Goal: Task Accomplishment & Management: Use online tool/utility

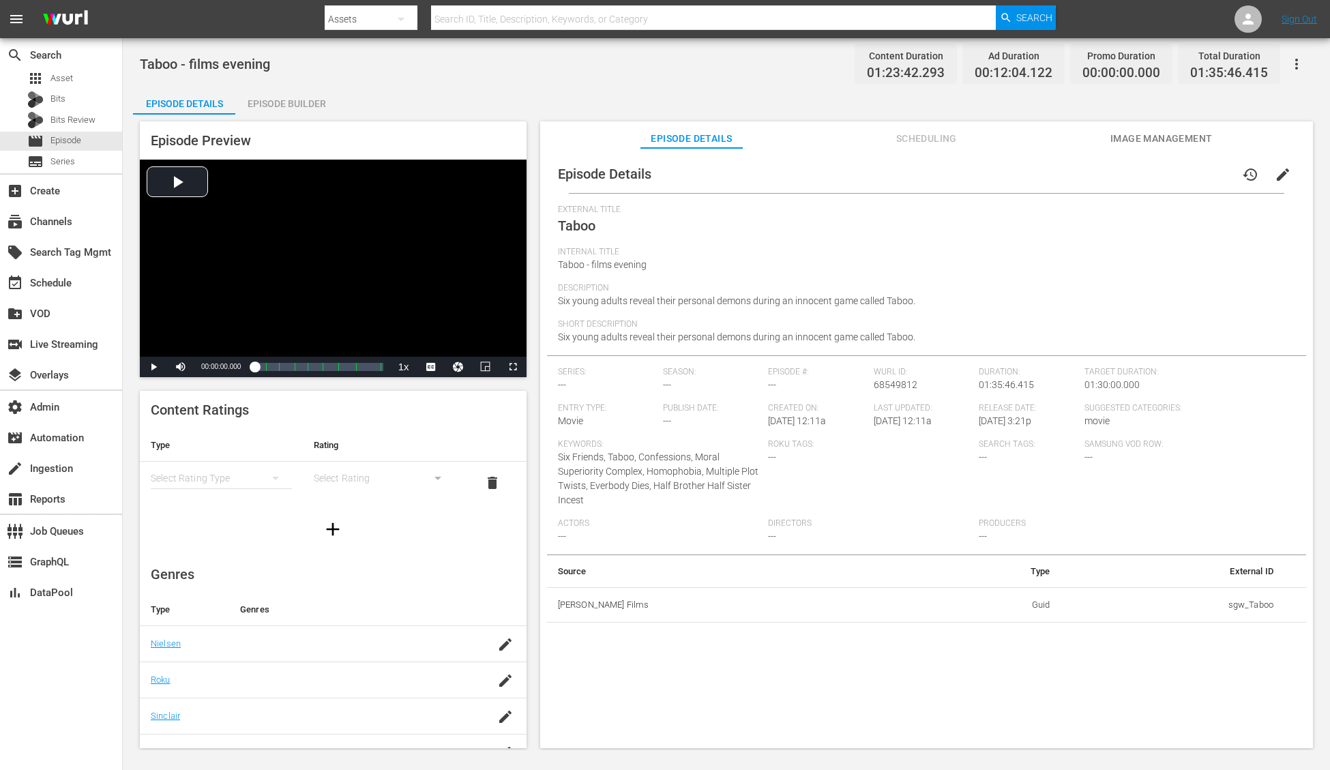
click at [308, 99] on div "Episode Builder" at bounding box center [286, 103] width 102 height 33
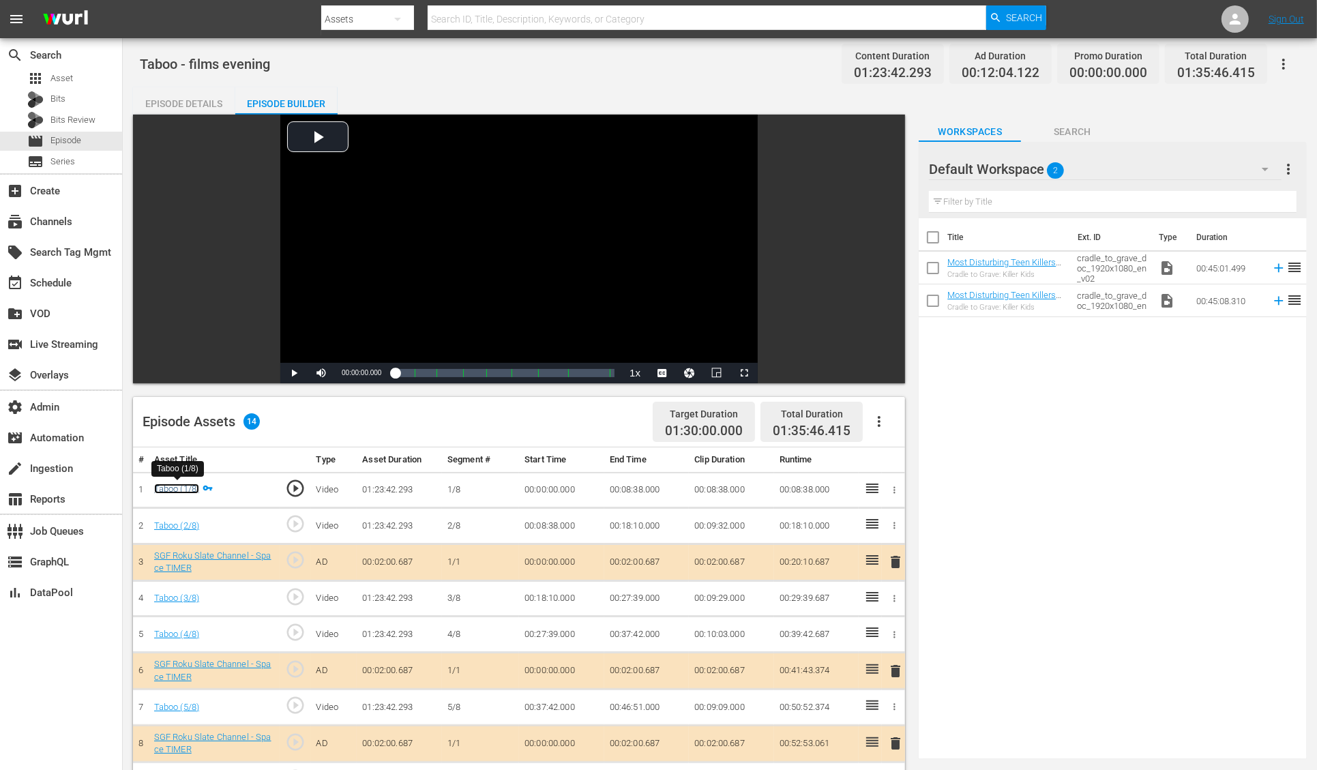
click at [178, 487] on link "Taboo (1/8)" at bounding box center [177, 488] width 46 height 10
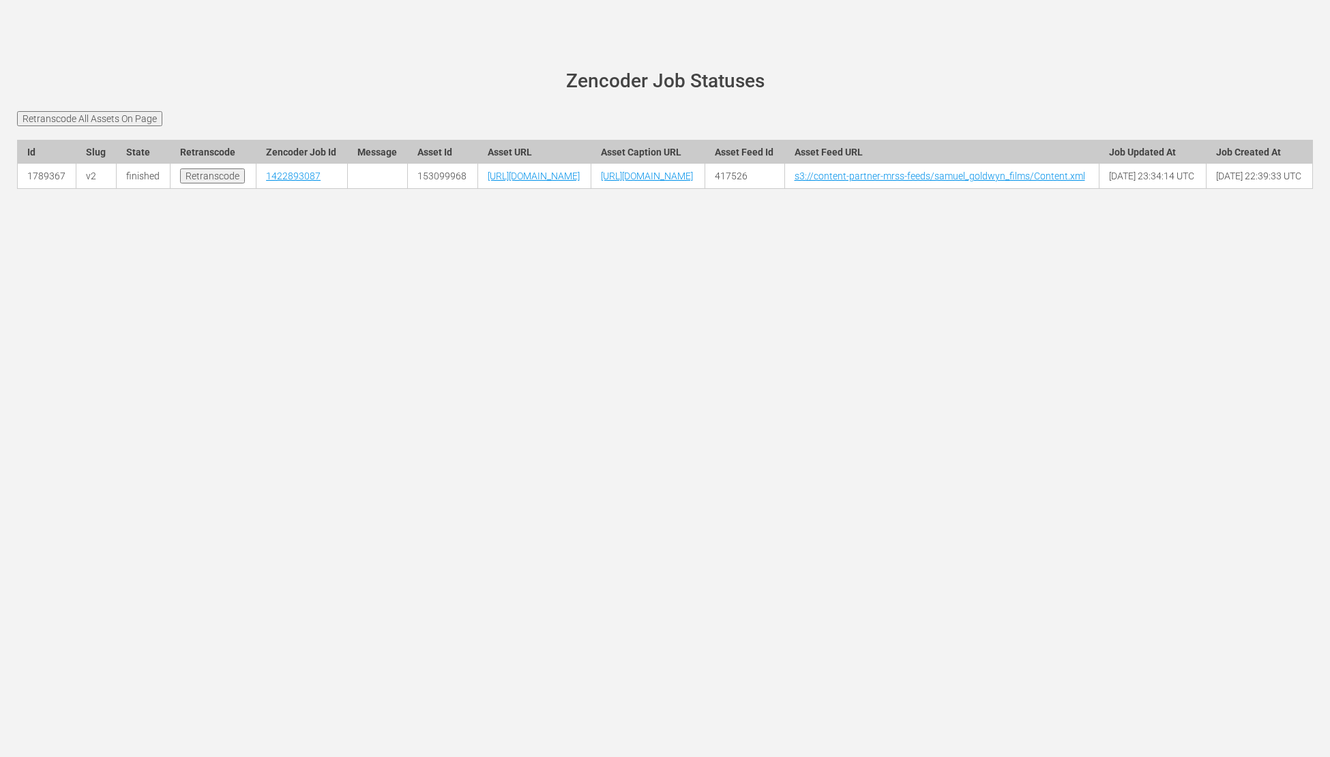
click at [196, 183] on input "Retranscode" at bounding box center [212, 175] width 65 height 15
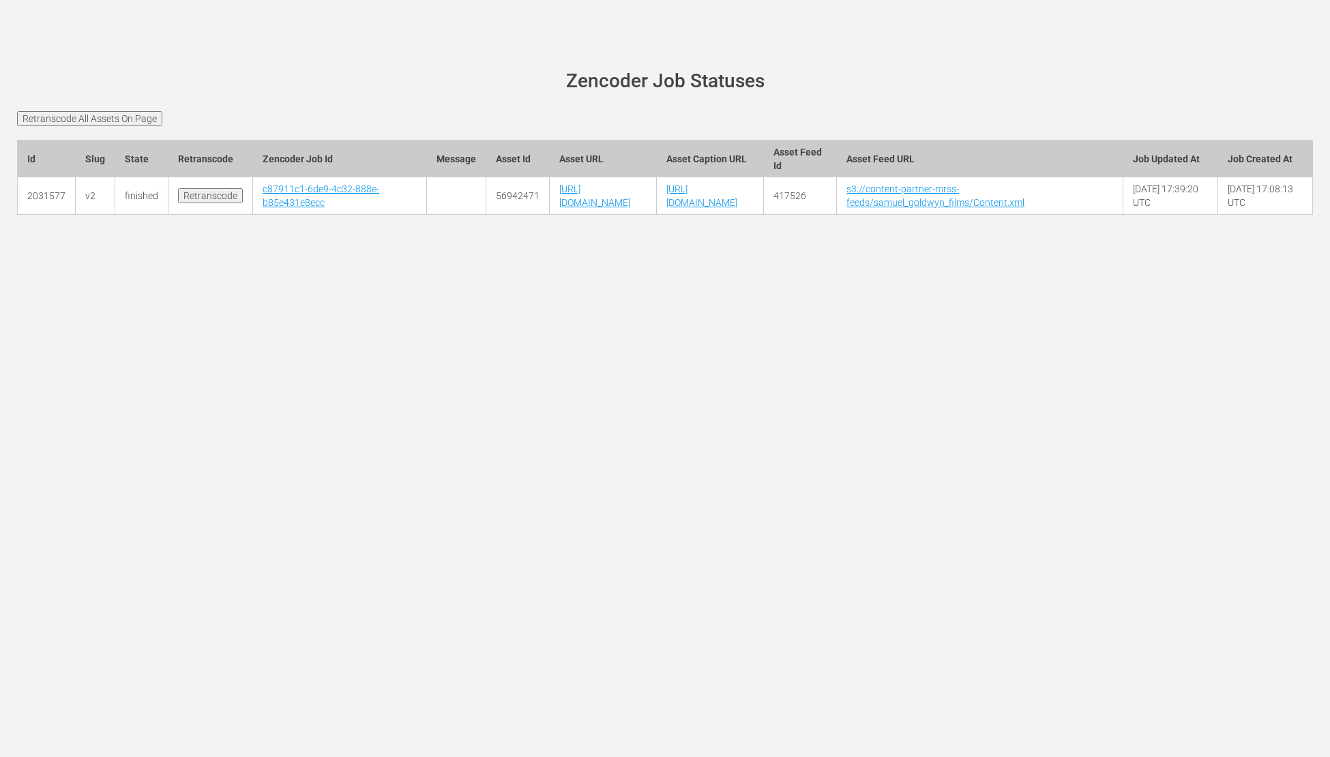
click at [299, 512] on div "wurl-scheduler.com site status Zencoder Job Statuses Retranscode All Assets On …" at bounding box center [665, 378] width 1330 height 757
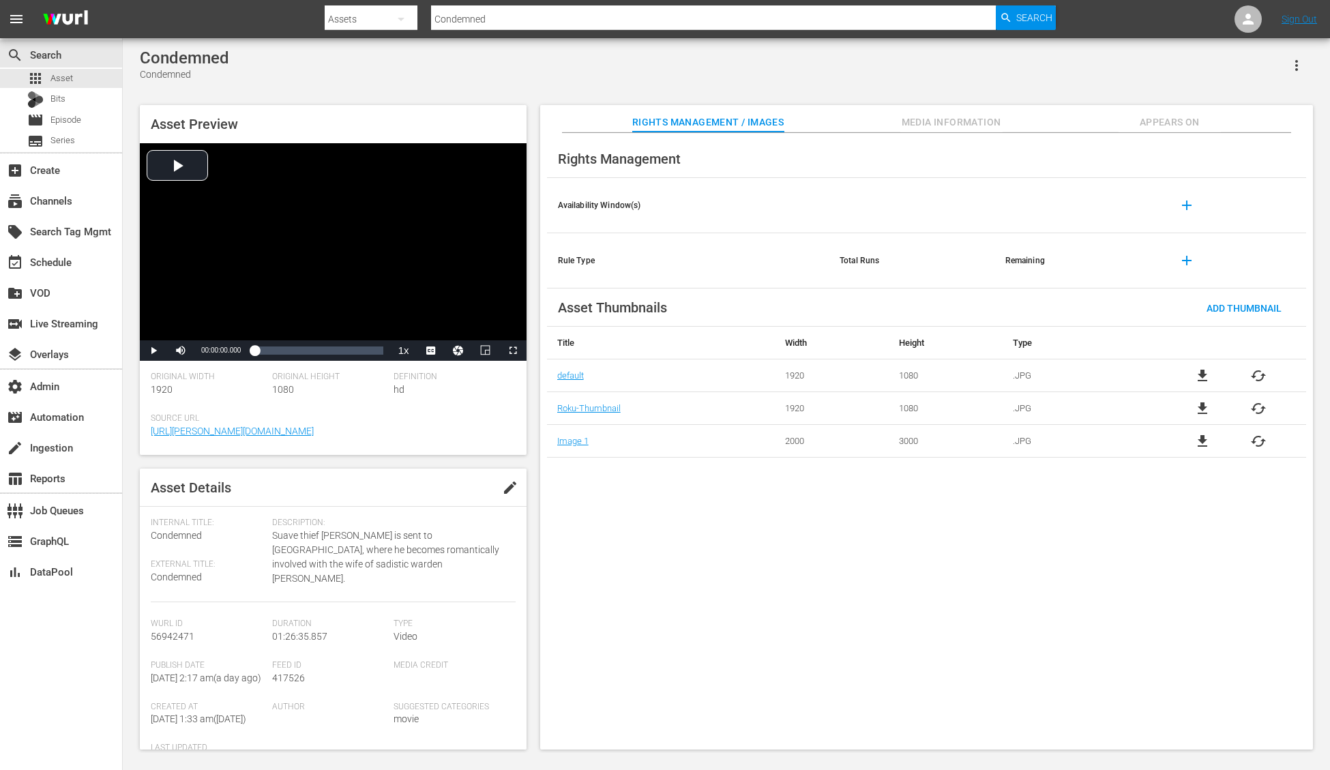
scroll to position [189, 0]
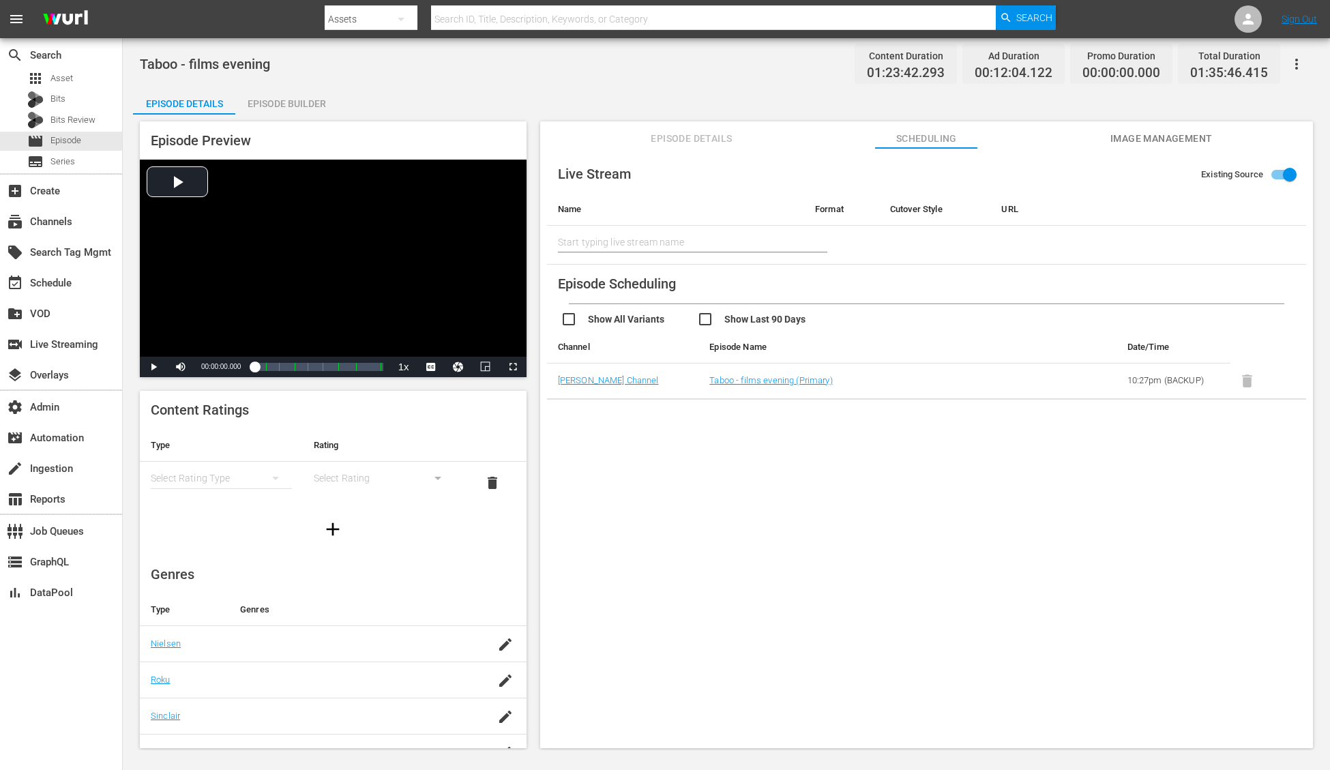
click at [733, 468] on div "Live Stream Existing Source Name Format Cutover Style URL Start typing live str…" at bounding box center [926, 454] width 773 height 613
